Goal: Information Seeking & Learning: Learn about a topic

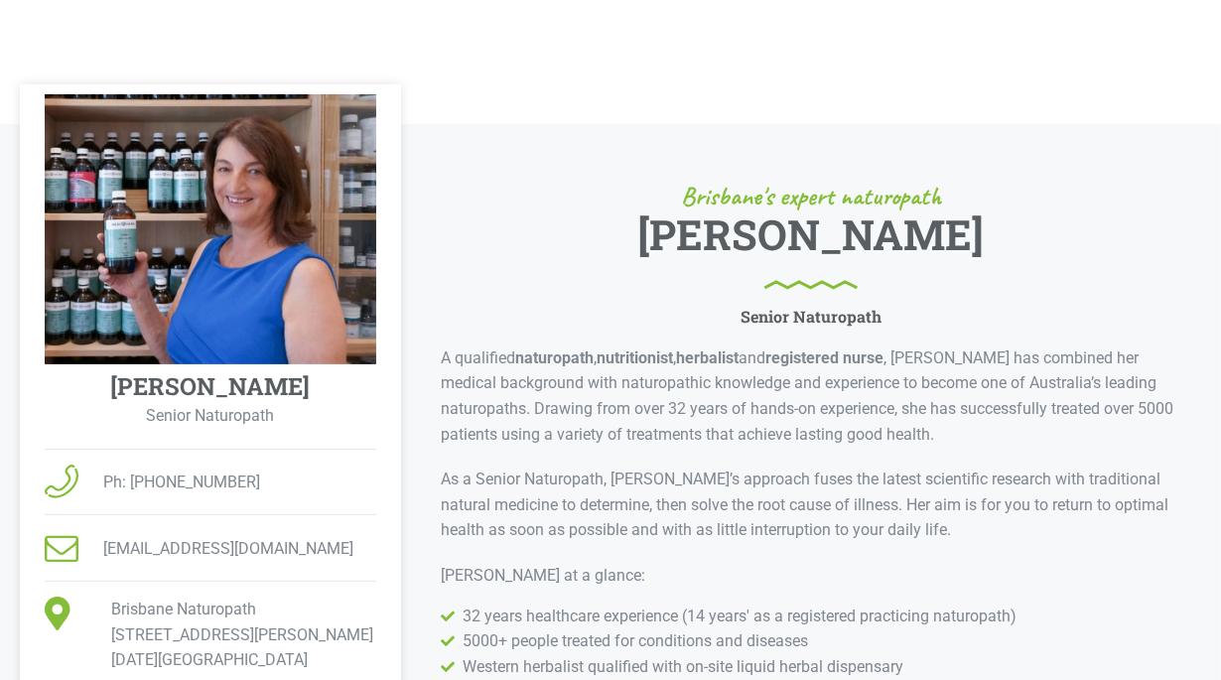
scroll to position [305, 0]
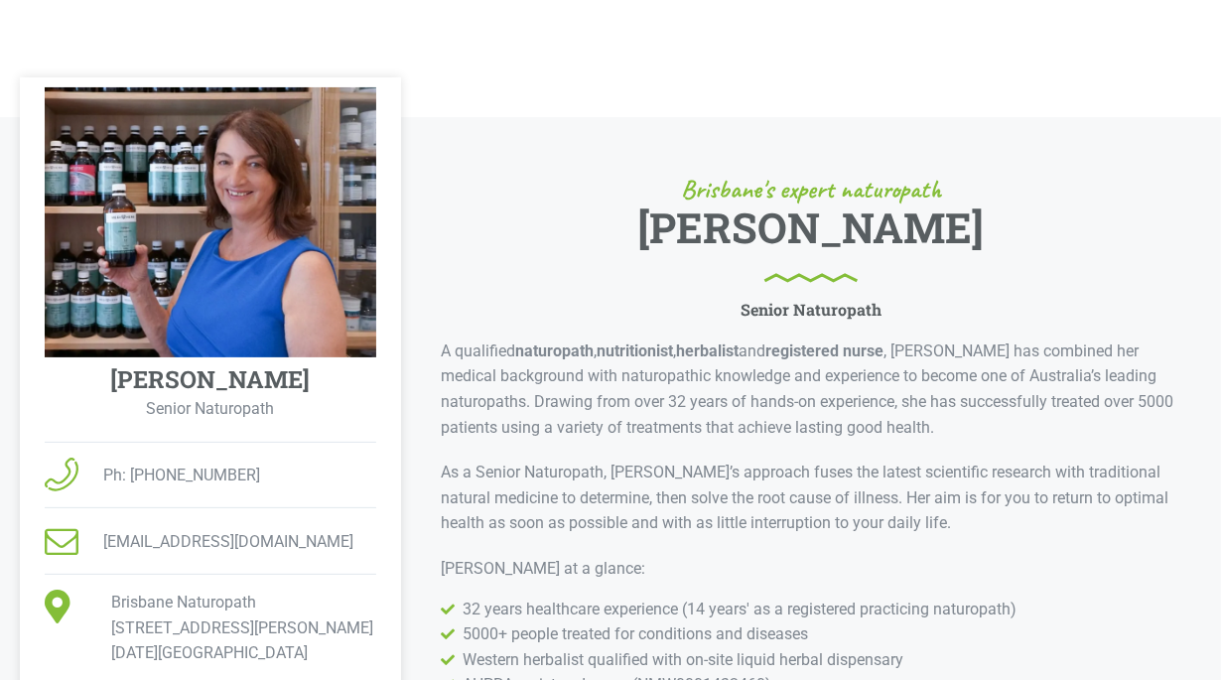
drag, startPoint x: 817, startPoint y: 110, endPoint x: 724, endPoint y: 402, distance: 306.0
click at [724, 402] on p "A qualified naturopath , nutritionist , herbalist and registered nurse , [PERSO…" at bounding box center [811, 388] width 740 height 101
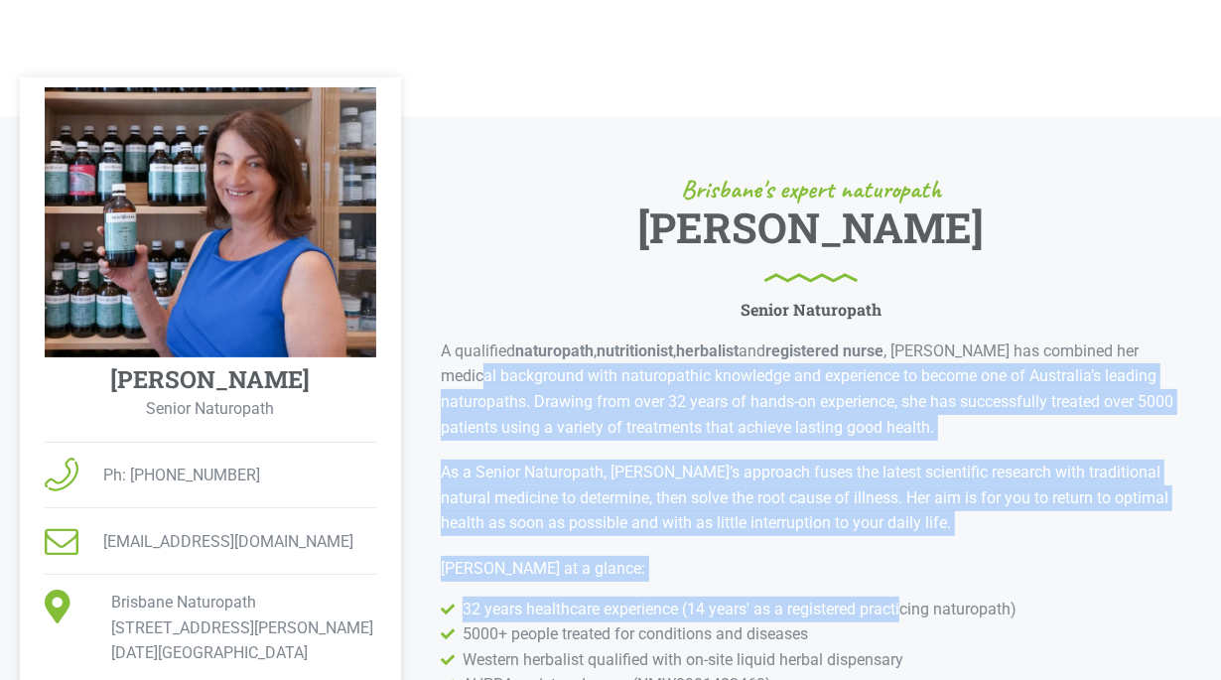
drag, startPoint x: 446, startPoint y: 370, endPoint x: 910, endPoint y: 616, distance: 525.6
click at [910, 616] on div "Brisbane's expert naturopath [PERSON_NAME] Senior Naturopath A qualified naturo…" at bounding box center [811, 530] width 740 height 707
click at [686, 596] on span "32 years healthcare experience (14 years' as a registered practicing naturopath)" at bounding box center [736, 609] width 559 height 26
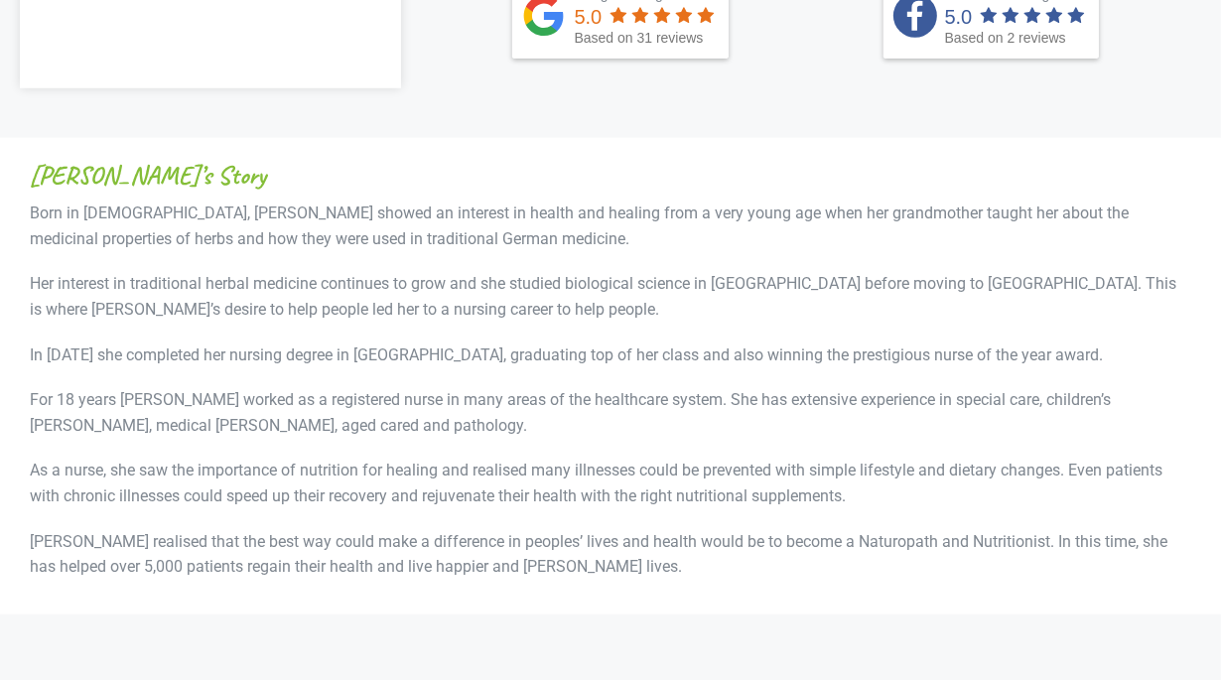
scroll to position [1120, 0]
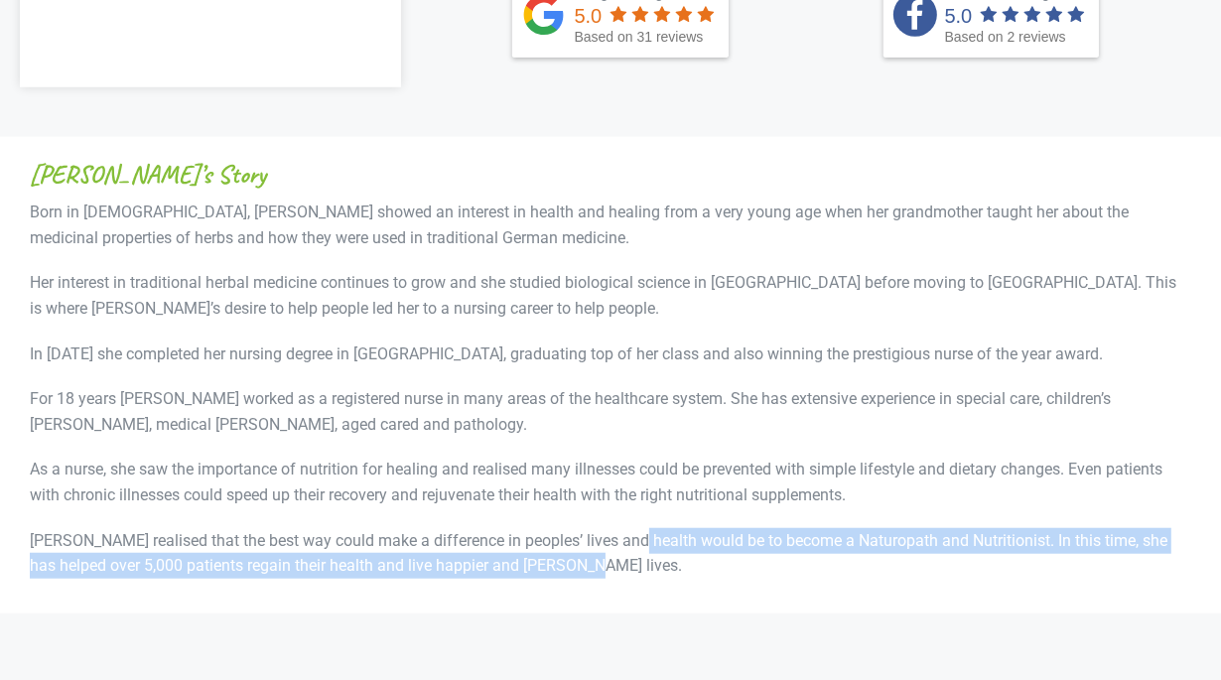
drag, startPoint x: 654, startPoint y: 566, endPoint x: 624, endPoint y: 556, distance: 31.4
click at [624, 556] on p "[PERSON_NAME] realised that the best way could make a difference in peoples’ li…" at bounding box center [610, 553] width 1161 height 51
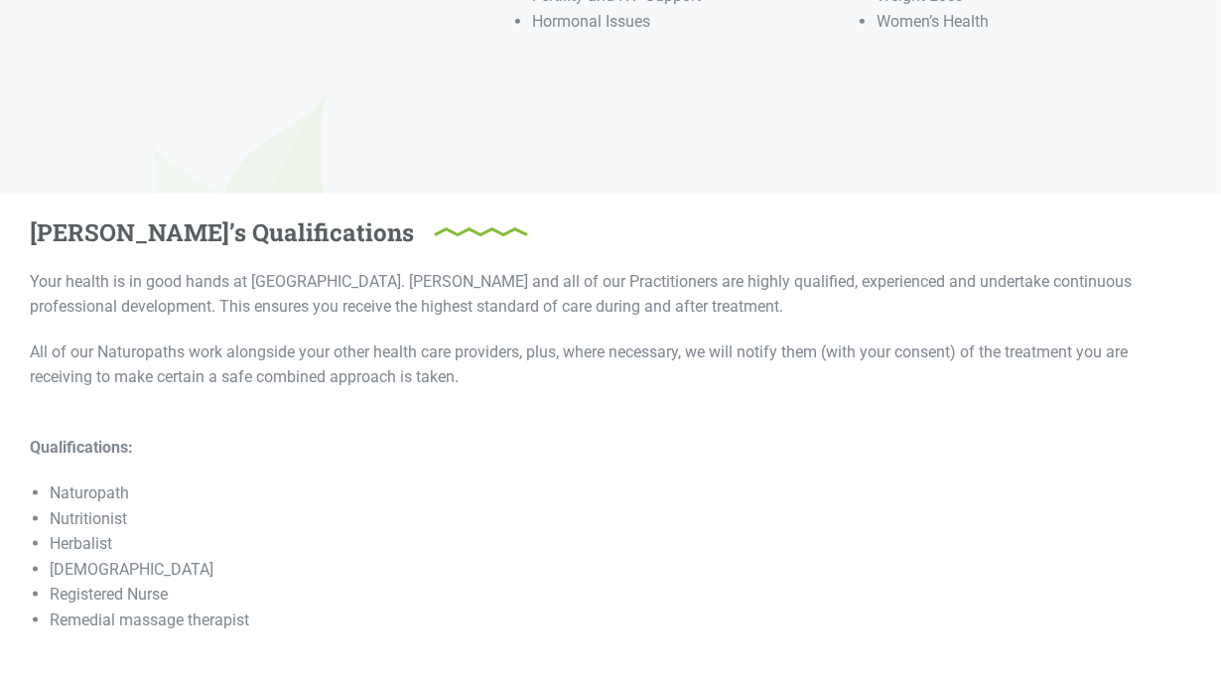
scroll to position [2144, 0]
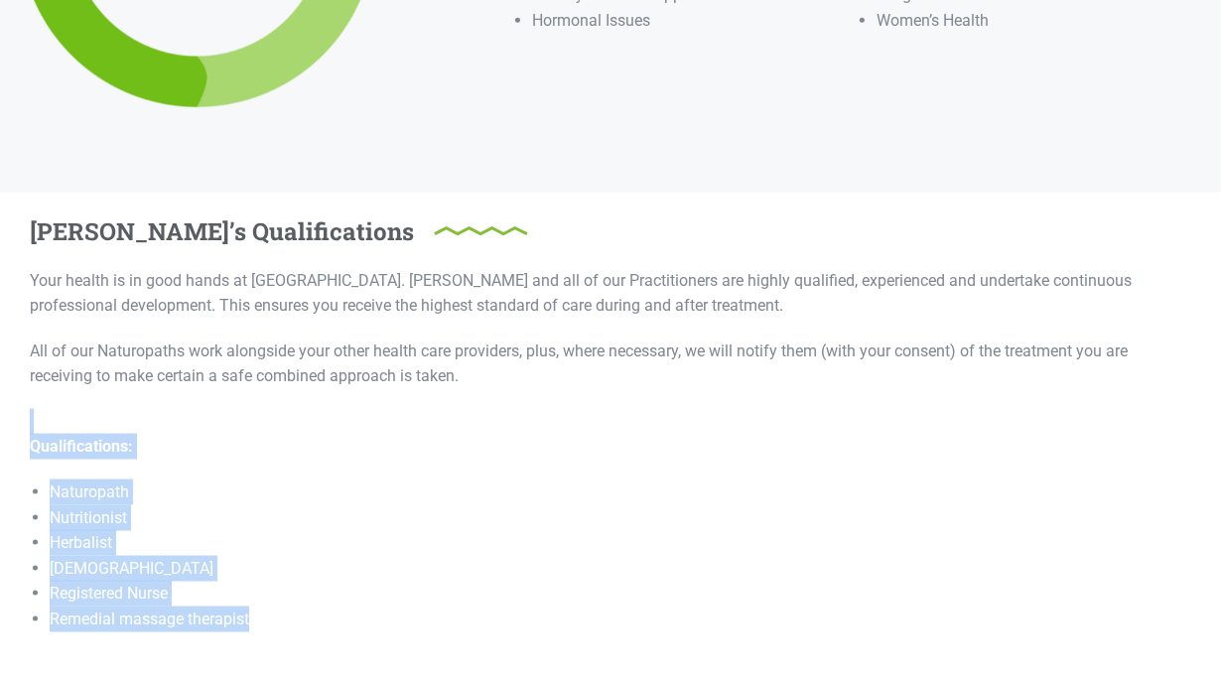
drag, startPoint x: 374, startPoint y: 625, endPoint x: 469, endPoint y: 386, distance: 257.4
click at [469, 386] on div "Your health is in good hands at [GEOGRAPHIC_DATA]. [PERSON_NAME] and all of our…" at bounding box center [610, 521] width 1161 height 506
drag, startPoint x: 469, startPoint y: 386, endPoint x: 409, endPoint y: 483, distance: 114.5
click at [409, 483] on li "Naturopath" at bounding box center [620, 492] width 1141 height 26
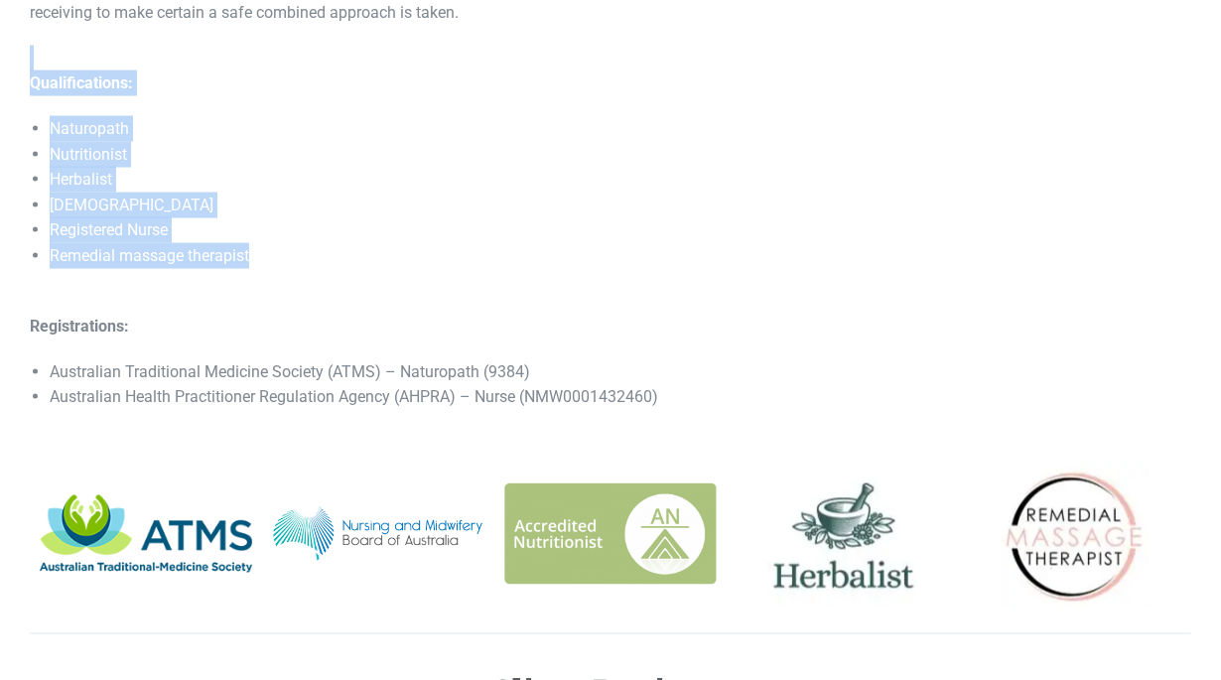
scroll to position [2509, 0]
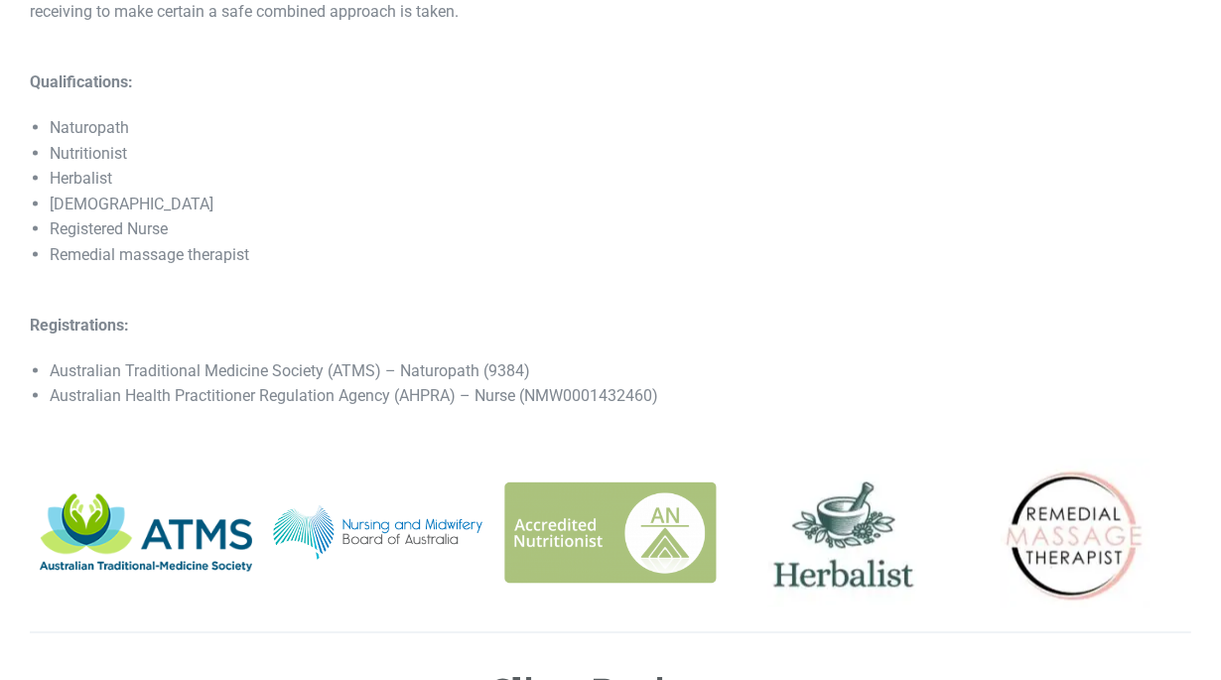
click at [432, 393] on li "Australian Health Practitioner Regulation Agency (AHPRA) – Nurse (NMW0001432460)" at bounding box center [620, 396] width 1141 height 26
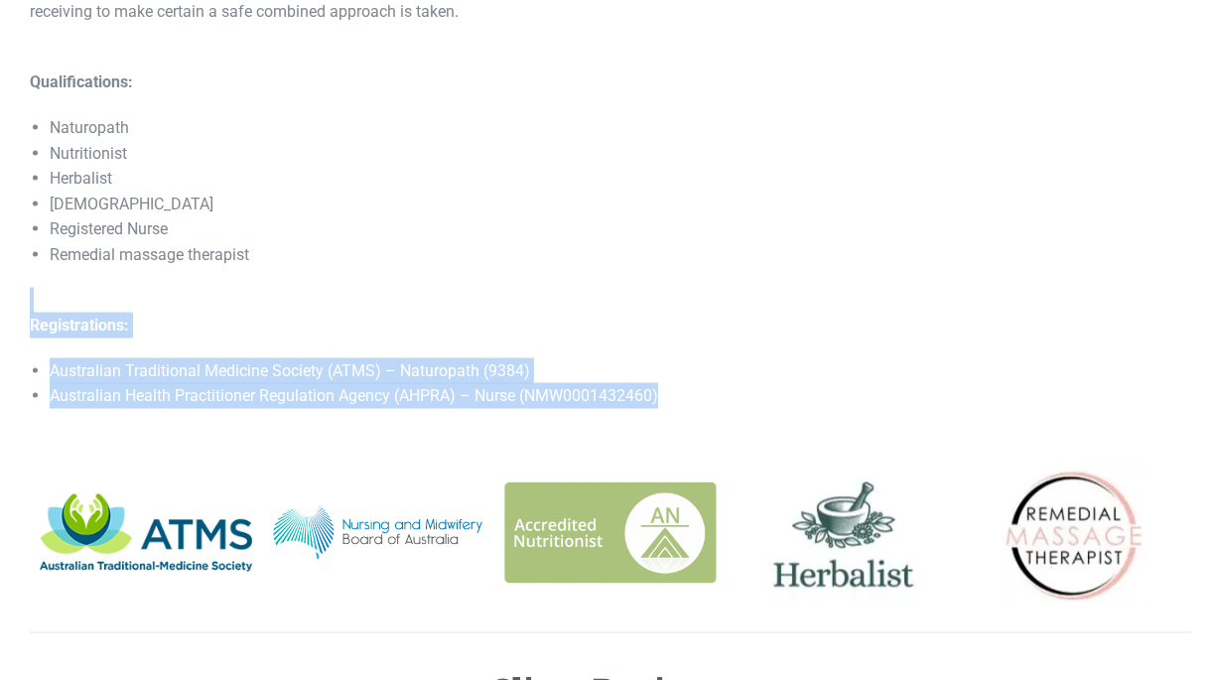
drag, startPoint x: 709, startPoint y: 400, endPoint x: 566, endPoint y: 264, distance: 197.2
click at [566, 264] on div "Your health is in good hands at [GEOGRAPHIC_DATA]. [PERSON_NAME] and all of our…" at bounding box center [610, 157] width 1161 height 506
drag, startPoint x: 566, startPoint y: 264, endPoint x: 502, endPoint y: 275, distance: 64.4
click at [502, 275] on div "Your health is in good hands at [GEOGRAPHIC_DATA]. [PERSON_NAME] and all of our…" at bounding box center [610, 157] width 1161 height 506
click at [416, 249] on li "Remedial massage therapist" at bounding box center [620, 255] width 1141 height 26
